Goal: Task Accomplishment & Management: Complete application form

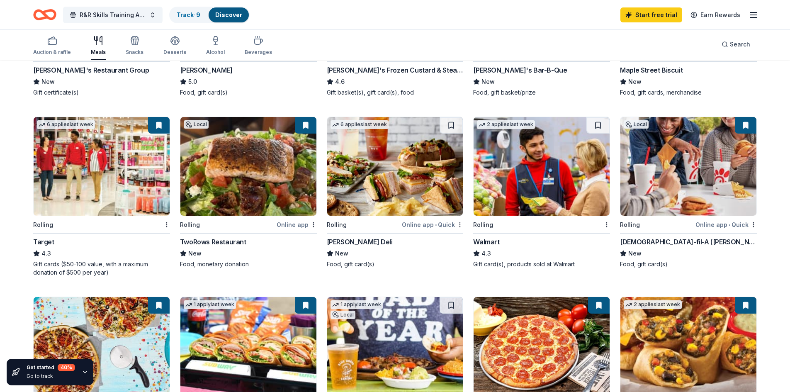
scroll to position [207, 0]
click at [415, 221] on div "Online app • Quick" at bounding box center [432, 225] width 61 height 10
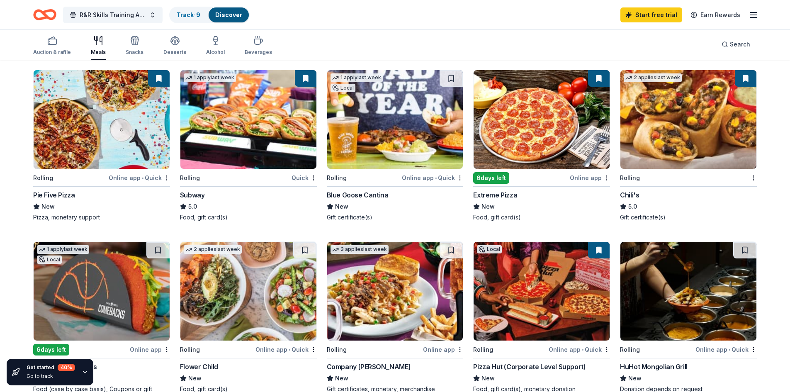
scroll to position [415, 0]
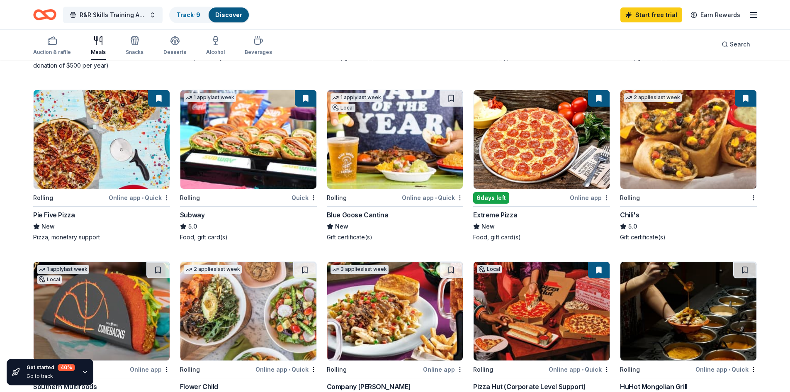
click at [219, 148] on img at bounding box center [248, 139] width 136 height 99
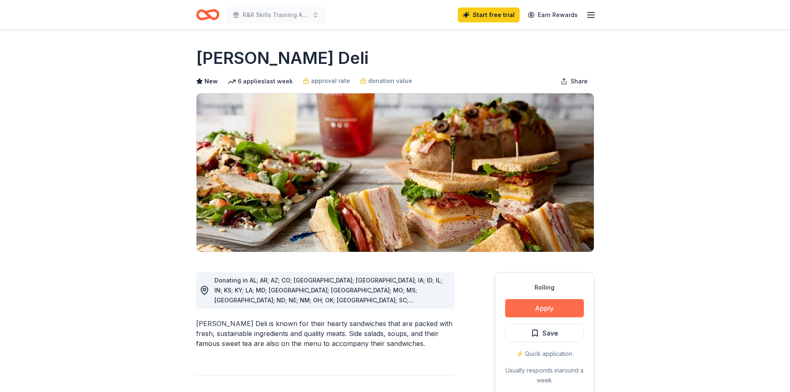
click at [562, 309] on button "Apply" at bounding box center [544, 308] width 79 height 18
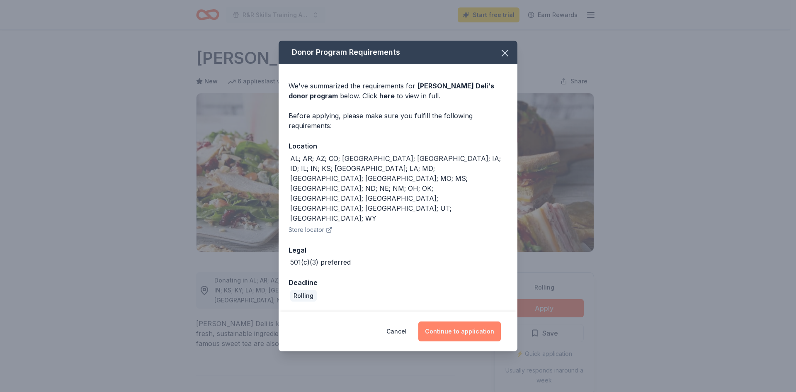
click at [452, 321] on button "Continue to application" at bounding box center [459, 331] width 83 height 20
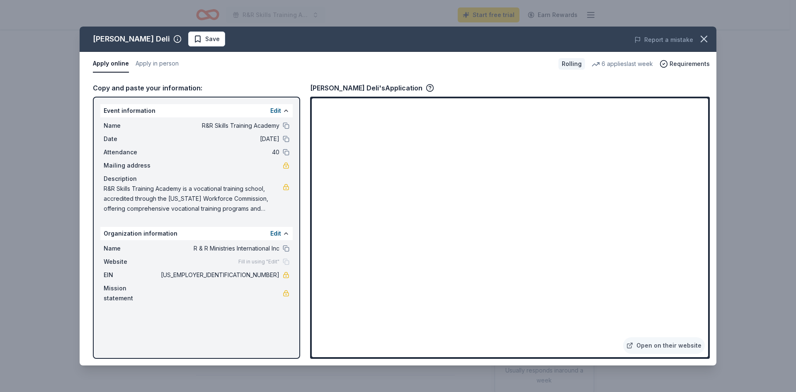
click at [279, 151] on span "40" at bounding box center [219, 152] width 120 height 10
click at [278, 151] on span "40" at bounding box center [219, 152] width 120 height 10
click at [287, 153] on button at bounding box center [286, 152] width 7 height 7
click at [654, 342] on link "Open on their website" at bounding box center [664, 345] width 82 height 17
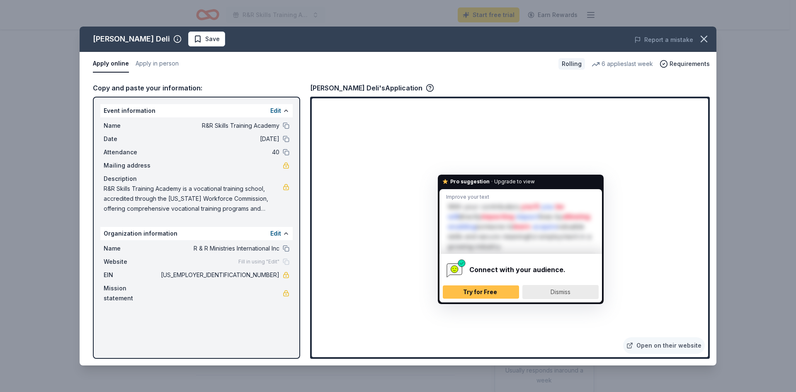
click at [555, 286] on div "Dismiss" at bounding box center [560, 291] width 69 height 13
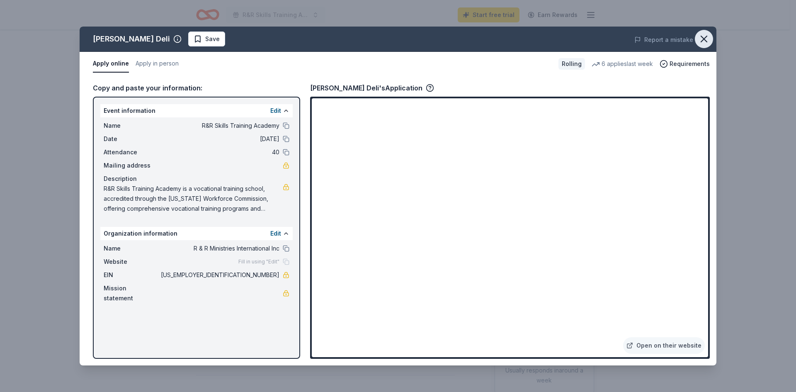
click at [706, 40] on icon "button" at bounding box center [704, 39] width 12 height 12
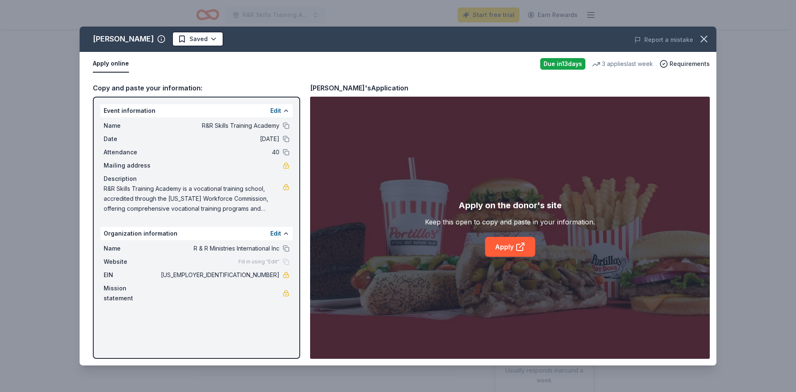
scroll to position [124, 0]
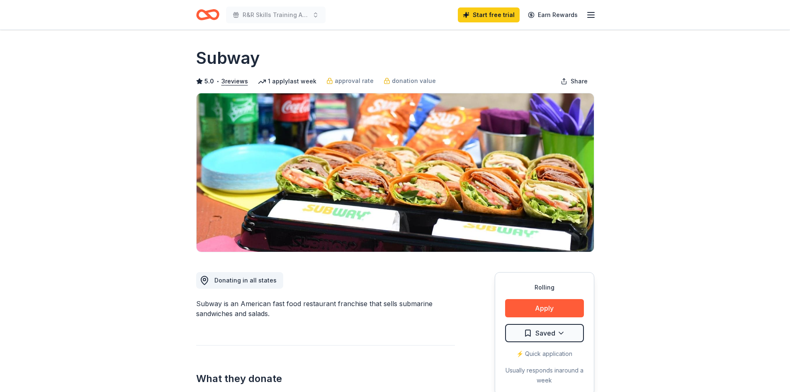
click at [552, 298] on div "Rolling Apply Saved ⚡️ Quick application Usually responds in around a week" at bounding box center [545, 334] width 100 height 124
click at [540, 309] on button "Apply" at bounding box center [544, 308] width 79 height 18
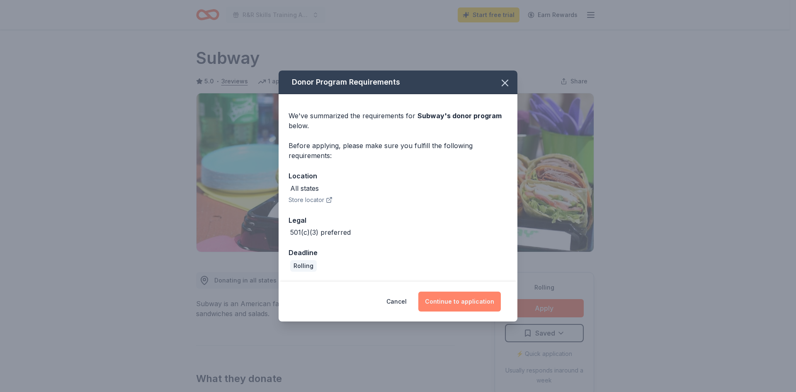
click at [466, 302] on button "Continue to application" at bounding box center [459, 302] width 83 height 20
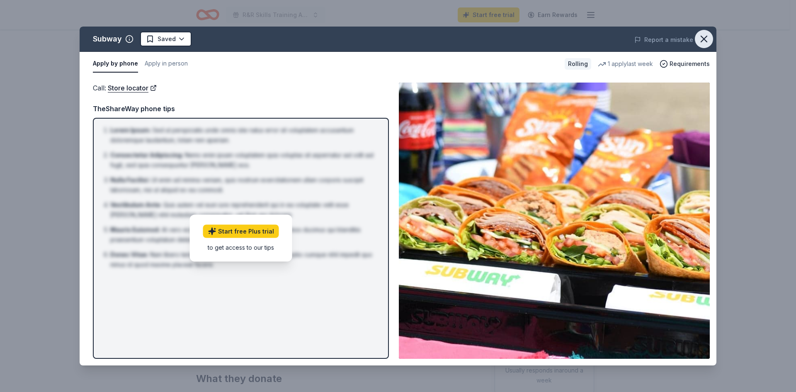
click at [705, 36] on icon "button" at bounding box center [704, 39] width 12 height 12
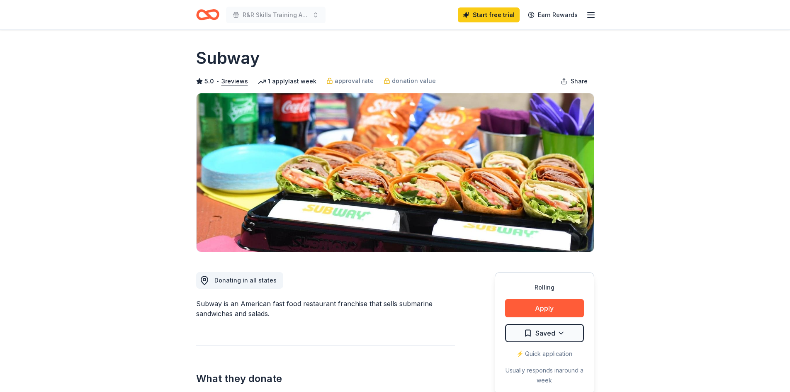
click at [588, 17] on icon "button" at bounding box center [591, 15] width 10 height 10
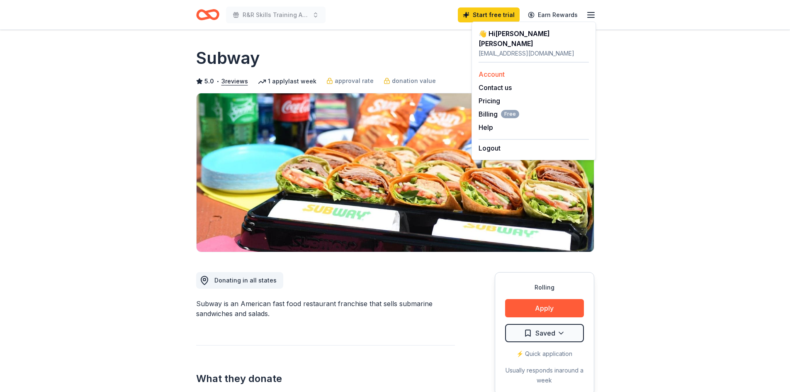
click at [493, 70] on link "Account" at bounding box center [492, 74] width 26 height 8
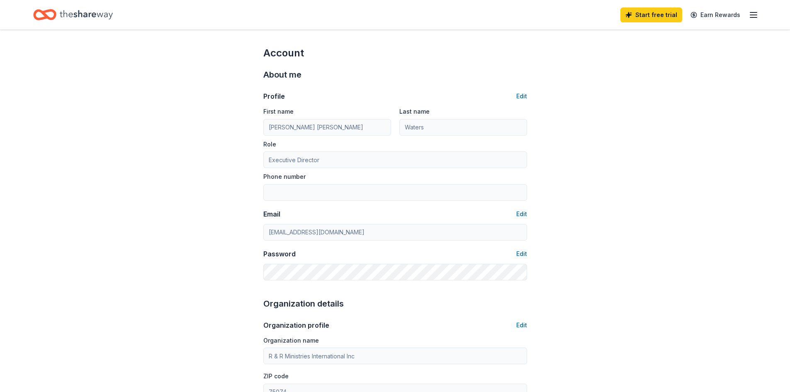
click at [756, 13] on icon "button" at bounding box center [754, 15] width 10 height 10
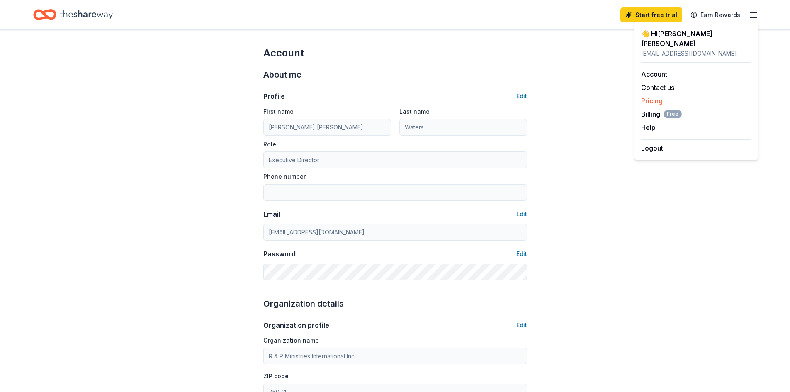
click at [652, 97] on link "Pricing" at bounding box center [652, 101] width 22 height 8
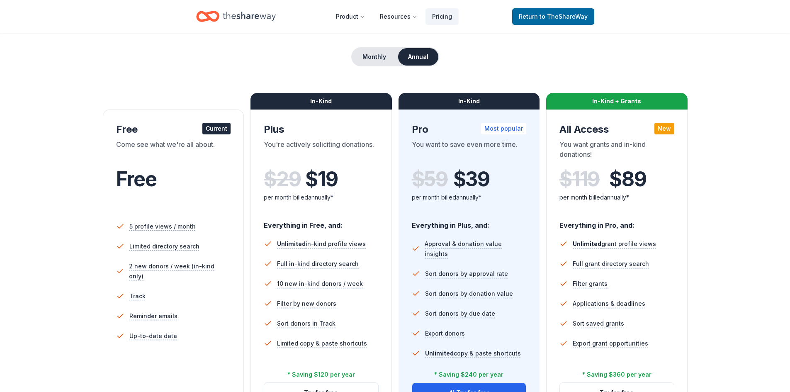
scroll to position [83, 0]
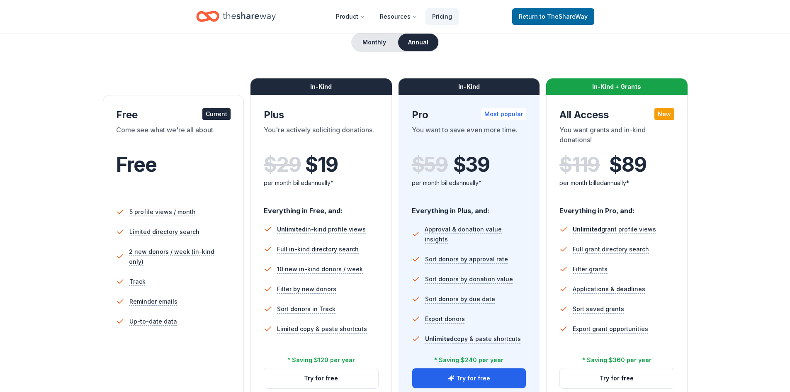
click at [260, 18] on icon "Home" at bounding box center [249, 16] width 53 height 17
